Goal: Transaction & Acquisition: Purchase product/service

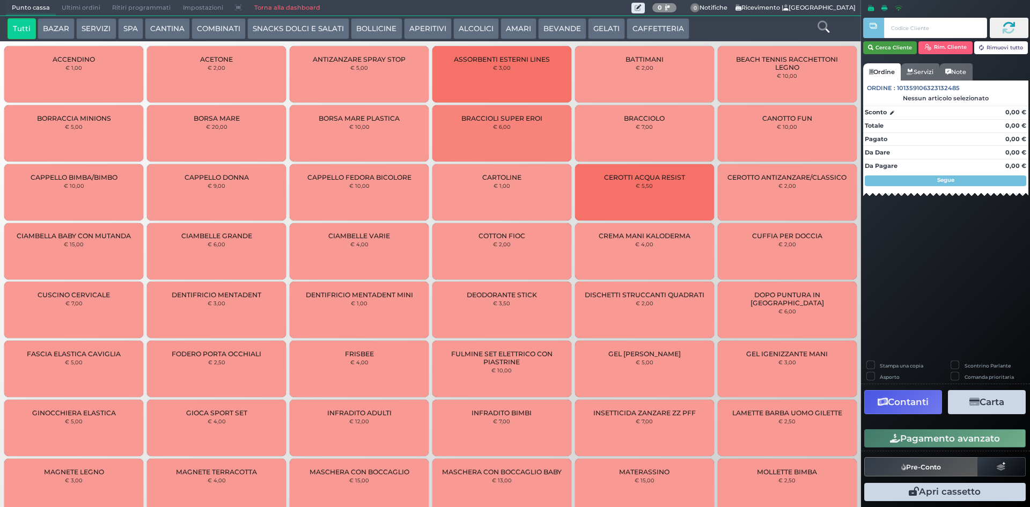
click at [894, 48] on button "Cerca Cliente" at bounding box center [890, 47] width 54 height 13
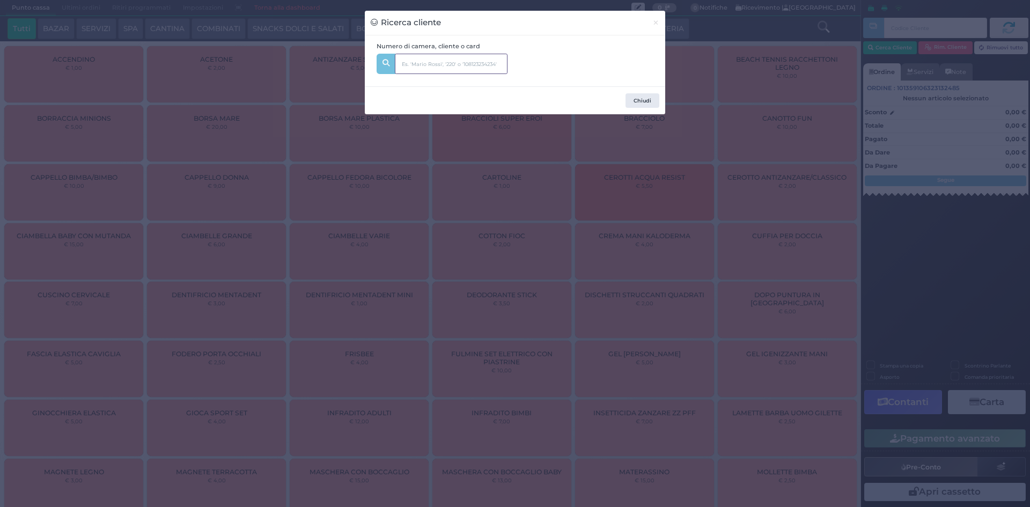
click at [446, 55] on input "text" at bounding box center [451, 64] width 113 height 20
type input "237"
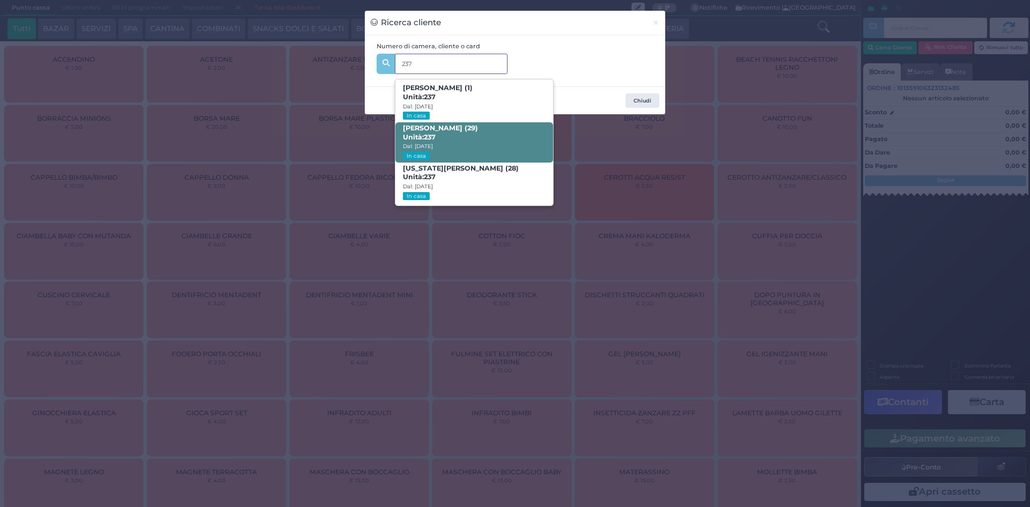
click at [504, 150] on span "[PERSON_NAME] (29) Unità: 237 Dal: [DATE] In casa" at bounding box center [473, 142] width 157 height 40
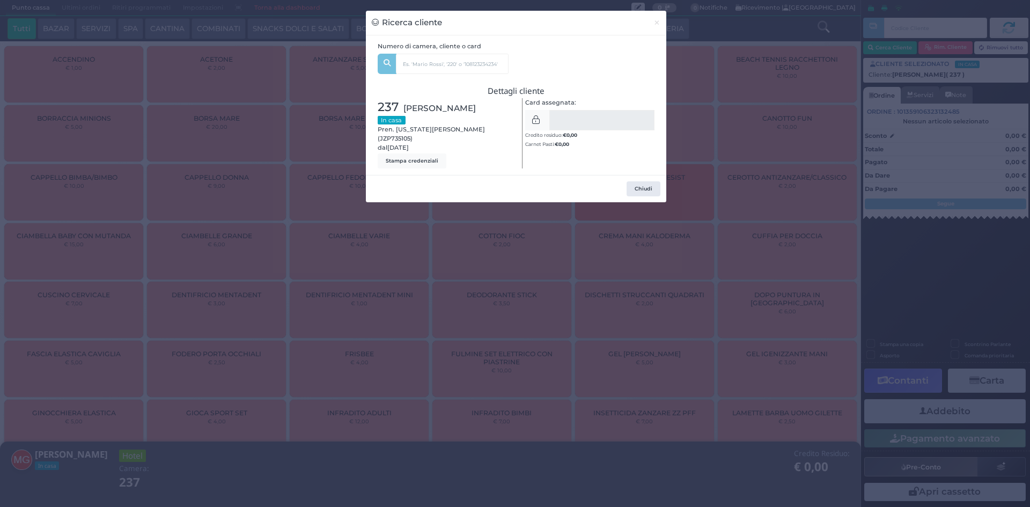
click at [241, 108] on div "Ricerca cliente × Numero di camera, cliente o card 237 [PERSON_NAME] (1) Unità:…" at bounding box center [515, 253] width 1030 height 507
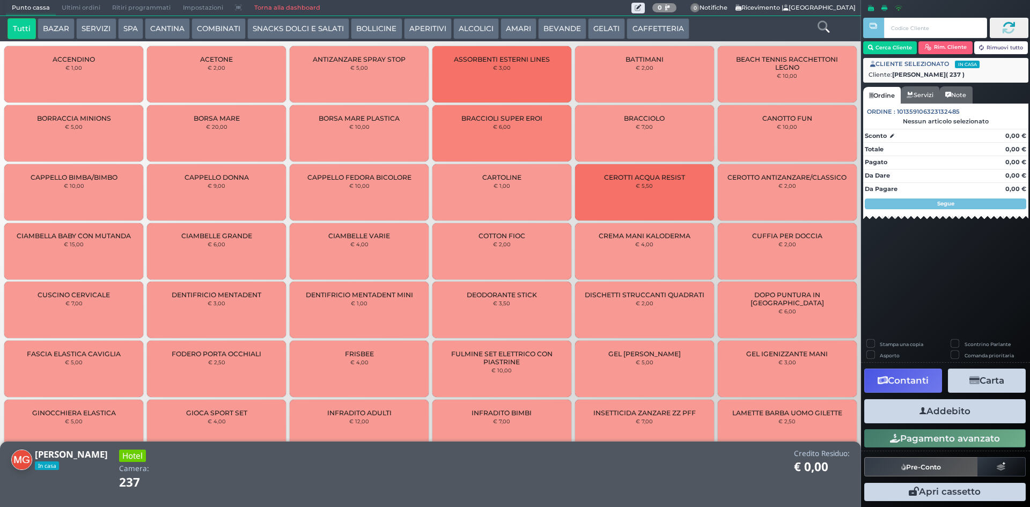
click at [814, 18] on div at bounding box center [823, 28] width 71 height 21
click at [818, 20] on link at bounding box center [824, 26] width 12 height 16
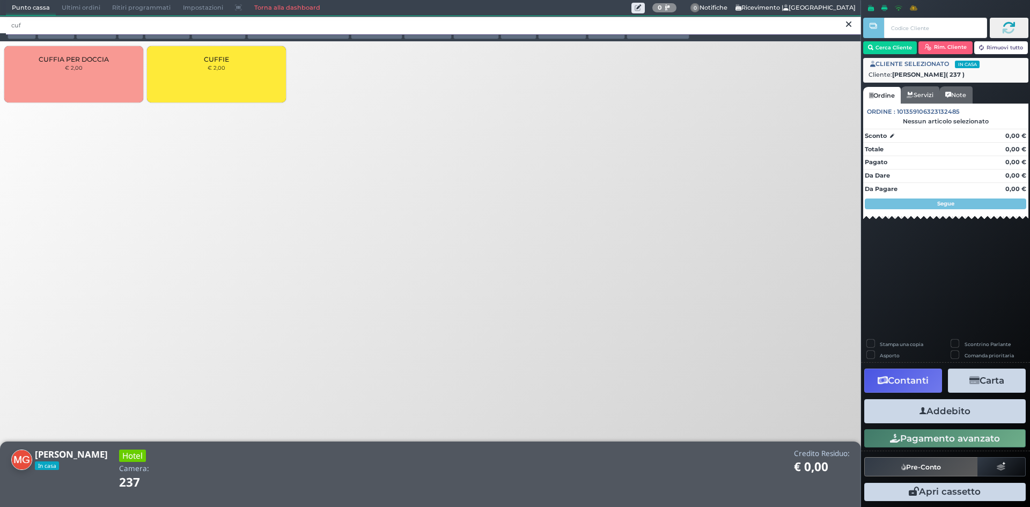
type input "cuf"
click at [165, 63] on div "CUFFIE € 2,00" at bounding box center [216, 74] width 139 height 56
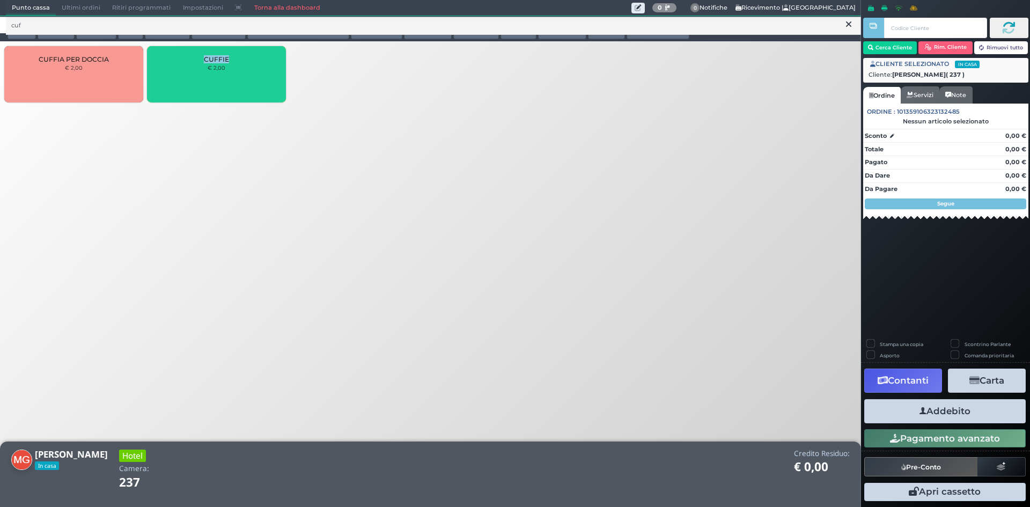
click at [166, 63] on div "CUFFIE € 2,00" at bounding box center [216, 74] width 139 height 56
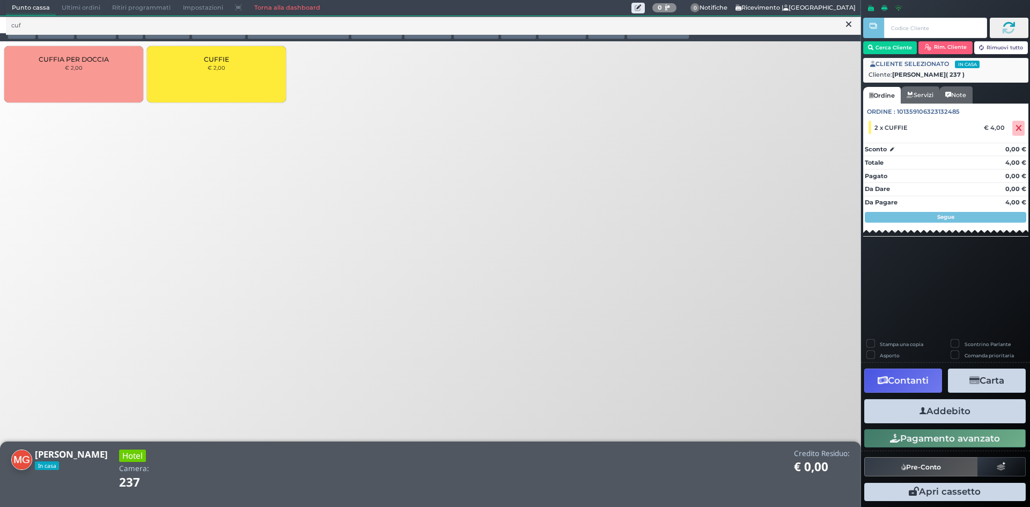
click at [253, 70] on div "CUFFIE € 2,00" at bounding box center [216, 74] width 139 height 56
click at [941, 410] on button "Addebito" at bounding box center [944, 411] width 161 height 24
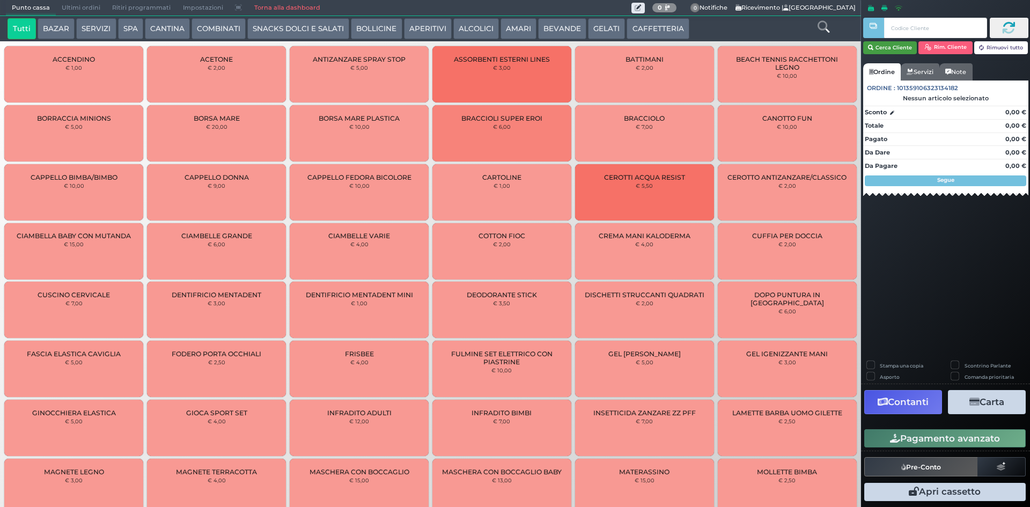
click at [910, 43] on button "Cerca Cliente" at bounding box center [890, 47] width 54 height 13
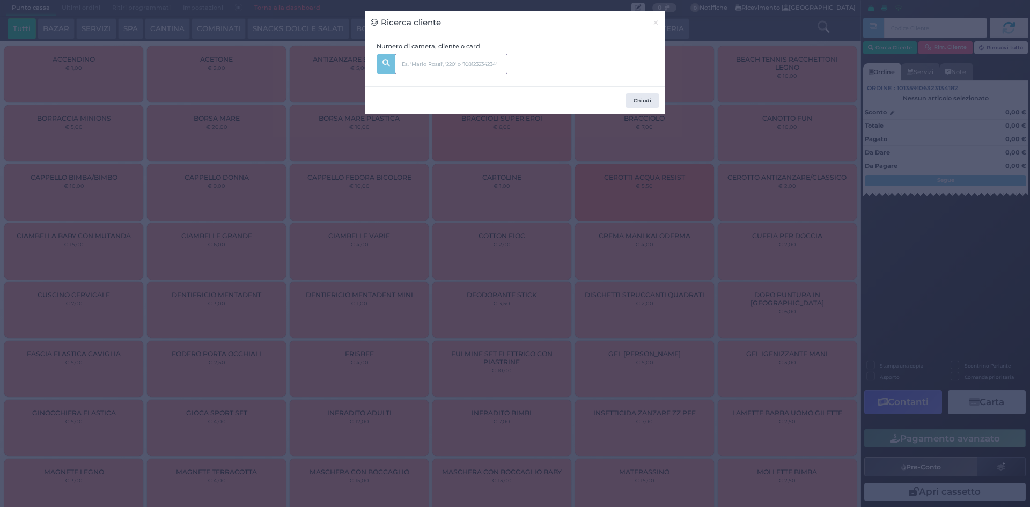
click at [422, 66] on input "text" at bounding box center [451, 64] width 113 height 20
type input "250"
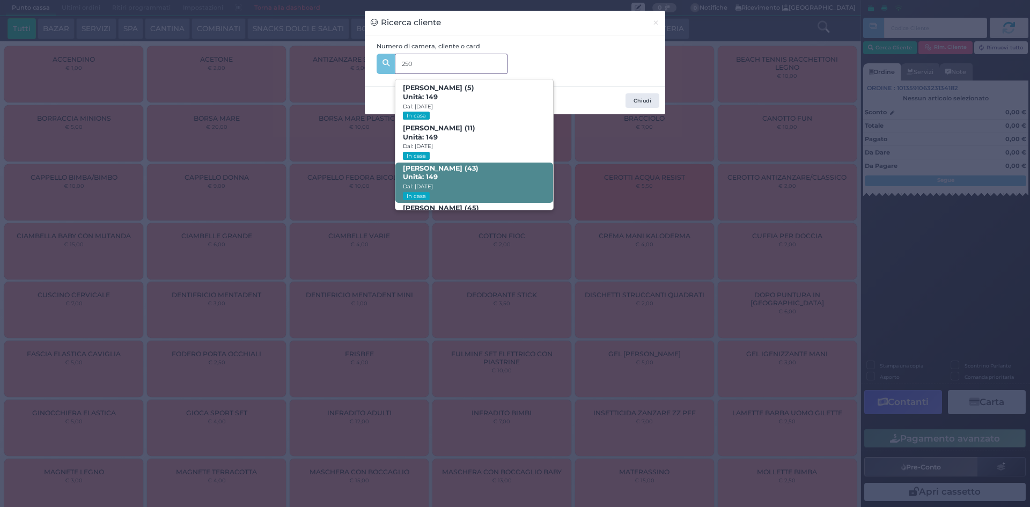
scroll to position [153, 0]
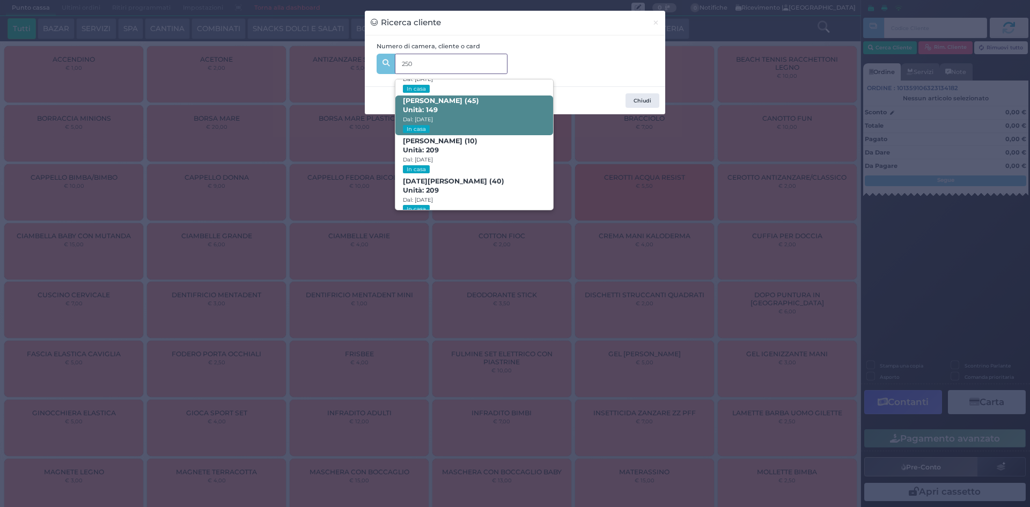
click at [474, 119] on span "DAVIDE DE GASPARI (45) Unità: 149 Dal: 10/08/2025 In casa" at bounding box center [473, 115] width 157 height 40
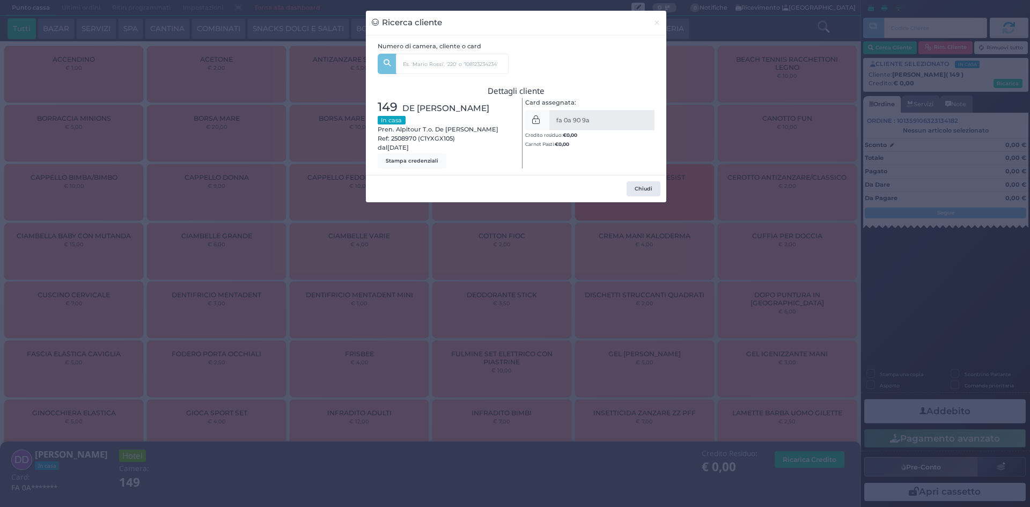
click at [793, 136] on div "Ricerca cliente × Numero di camera, cliente o card 250 LEONARDO DE GASPARI (5) …" at bounding box center [515, 253] width 1030 height 507
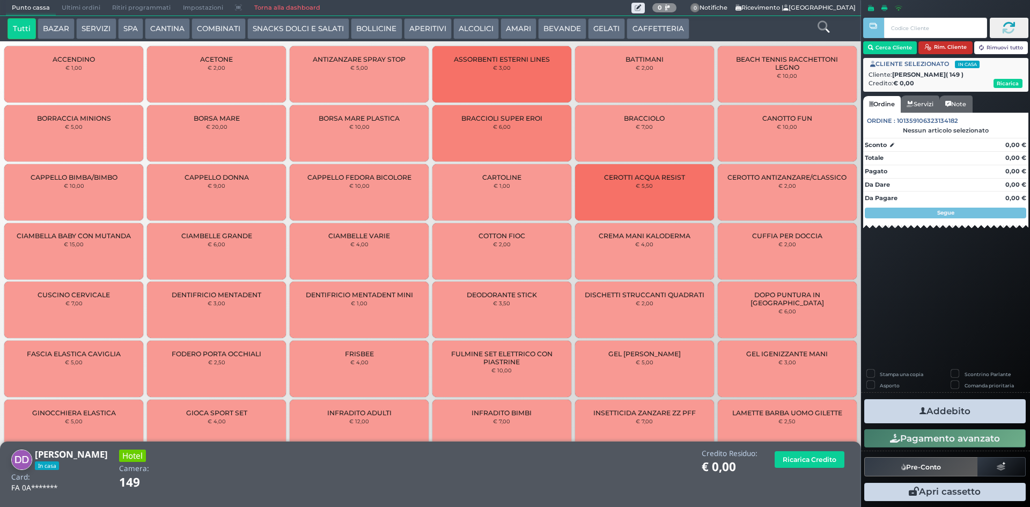
click at [948, 47] on button "Rim. Cliente" at bounding box center [945, 47] width 54 height 13
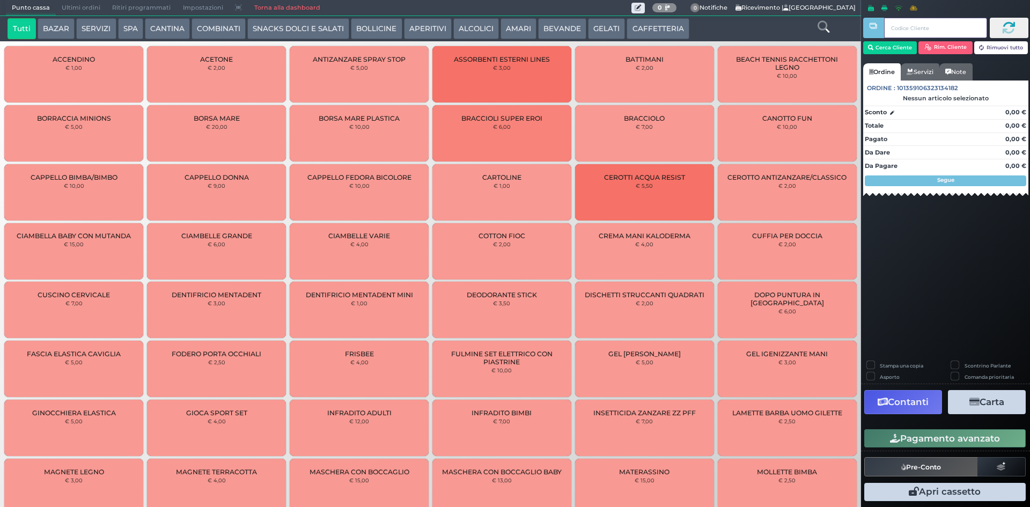
click at [939, 32] on input "text" at bounding box center [935, 28] width 102 height 20
click at [879, 49] on button "Cerca Cliente" at bounding box center [890, 47] width 54 height 13
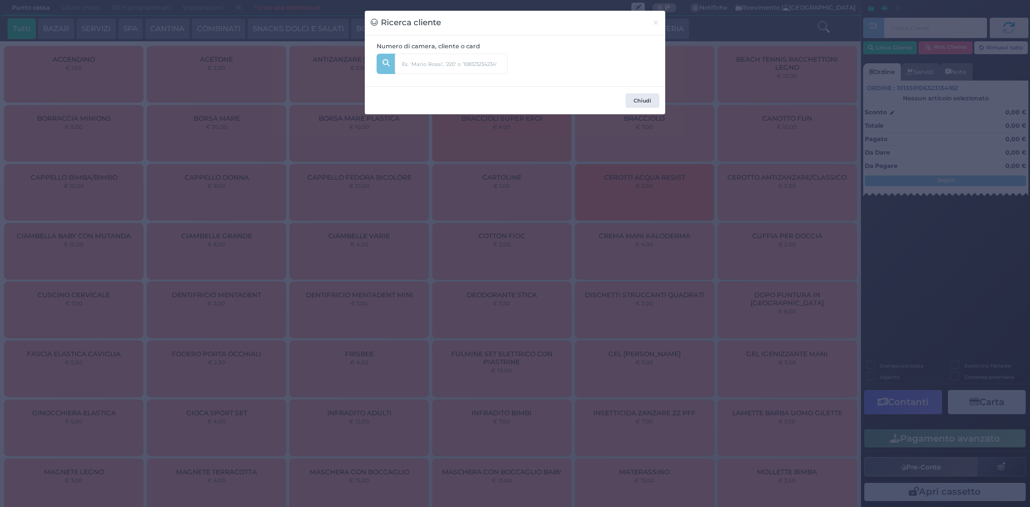
click at [415, 75] on div "Numero di camera, cliente o card" at bounding box center [442, 61] width 143 height 39
click at [417, 71] on input "text" at bounding box center [451, 64] width 113 height 20
type input "250"
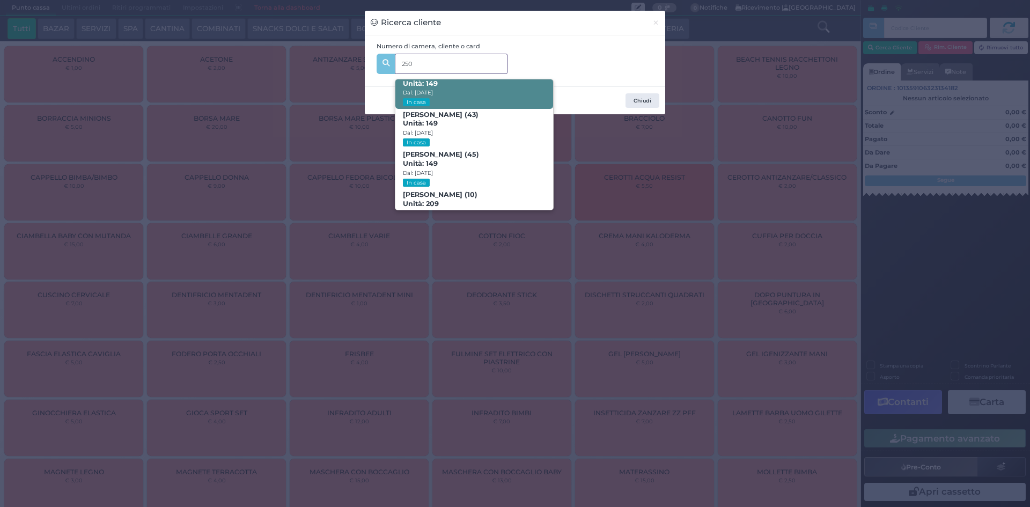
scroll to position [306, 0]
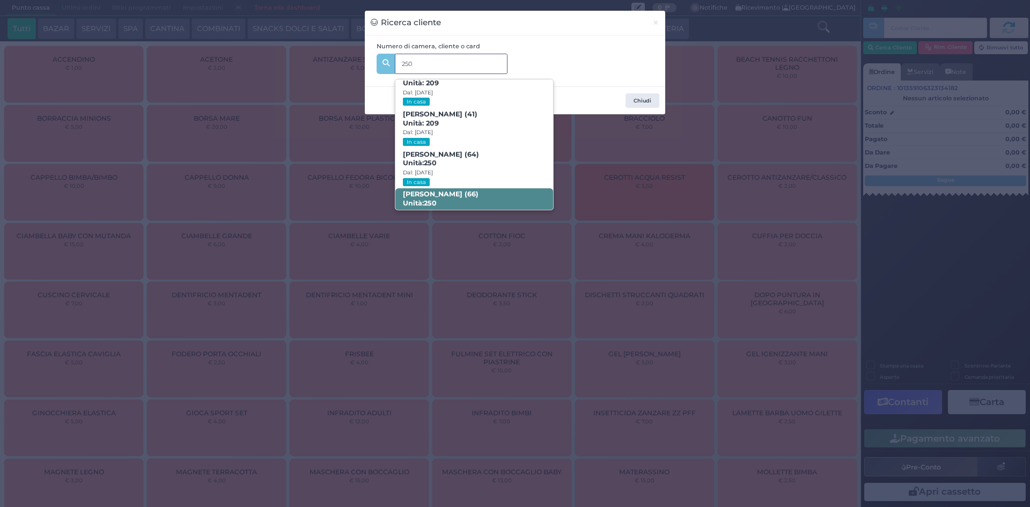
click at [493, 193] on span "ANTONIO BORRELLI (66) Unità: 250 Dal: 10/08/2025 In casa" at bounding box center [473, 208] width 157 height 40
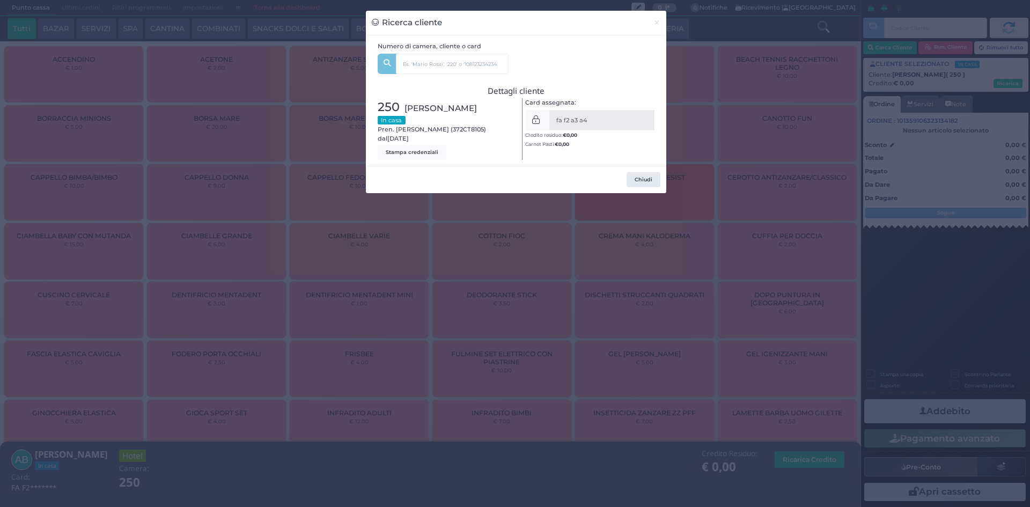
click at [848, 261] on div "Ricerca cliente × Numero di camera, cliente o card 250 LEONARDO DE GASPARI (5) …" at bounding box center [515, 253] width 1030 height 507
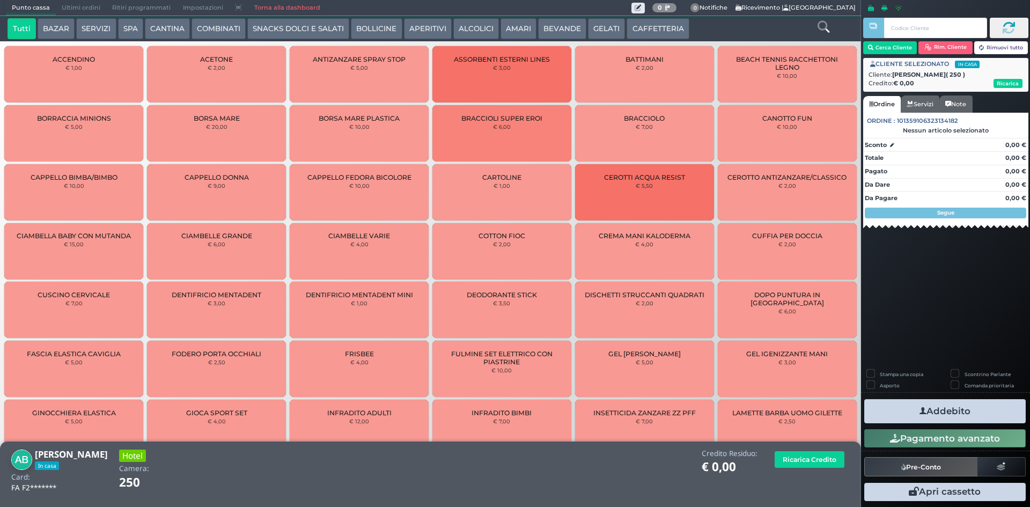
click at [816, 22] on div at bounding box center [823, 28] width 71 height 21
click at [820, 24] on icon at bounding box center [824, 27] width 12 height 12
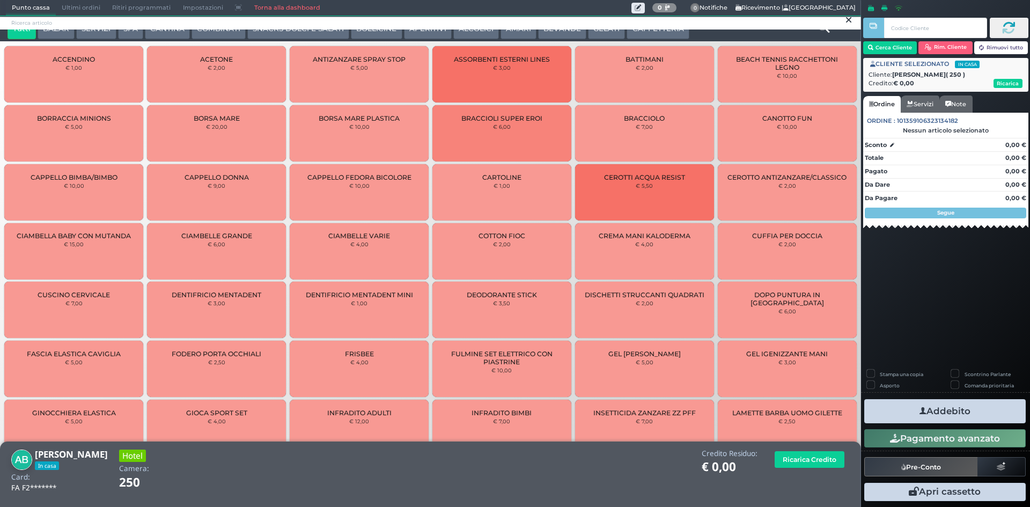
scroll to position [0, 0]
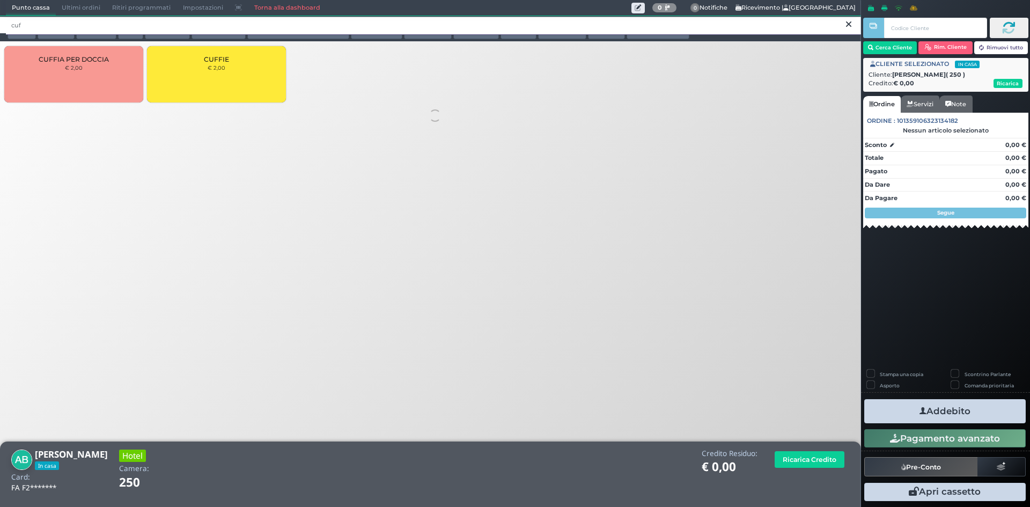
type input "cuf"
click at [244, 88] on div "CUFFIE € 2,00" at bounding box center [216, 74] width 139 height 56
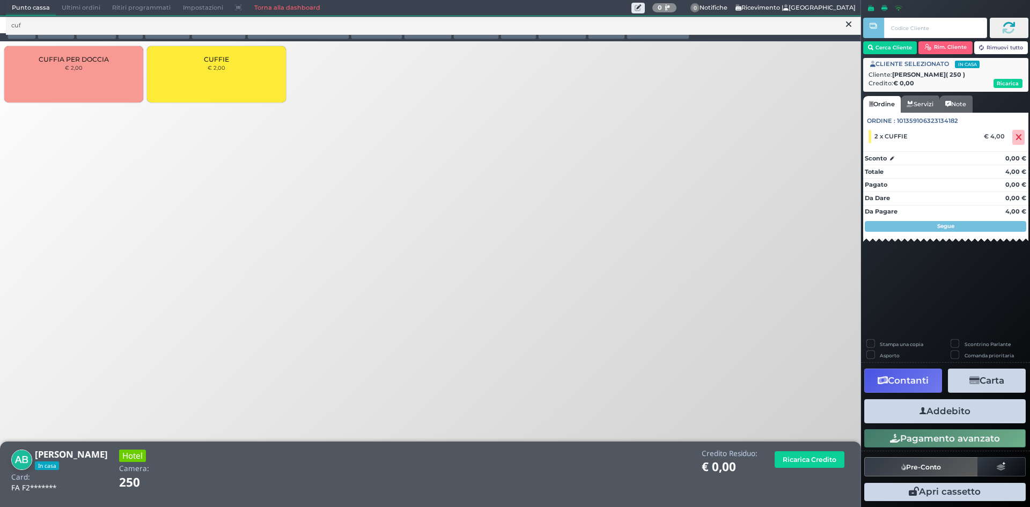
click at [980, 413] on button "Addebito" at bounding box center [944, 411] width 161 height 24
